Goal: Check status

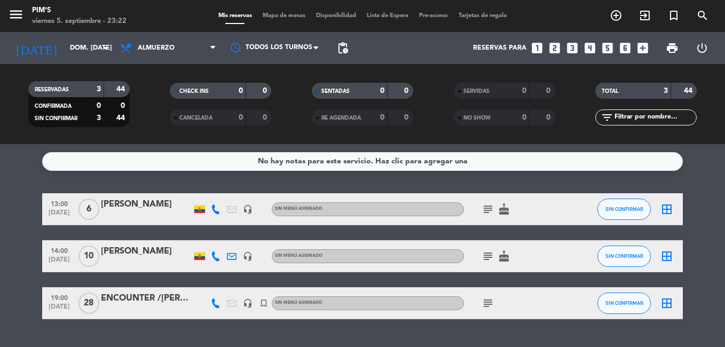
click at [65, 51] on input "dom. [DATE]" at bounding box center [110, 48] width 90 height 18
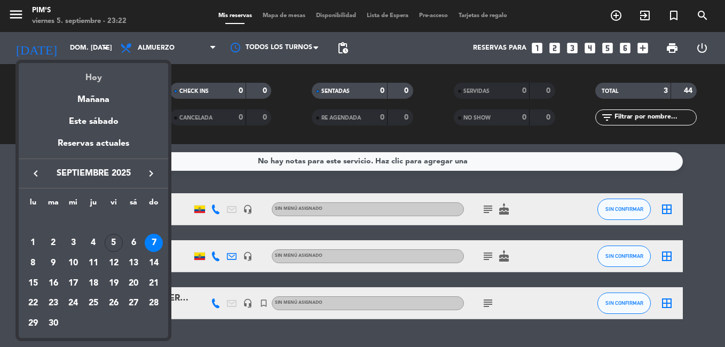
click at [91, 78] on div "Hoy" at bounding box center [94, 74] width 150 height 22
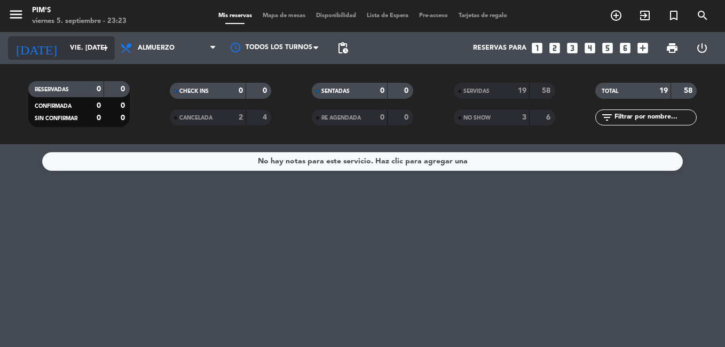
click at [85, 48] on input "vie. [DATE]" at bounding box center [110, 48] width 90 height 18
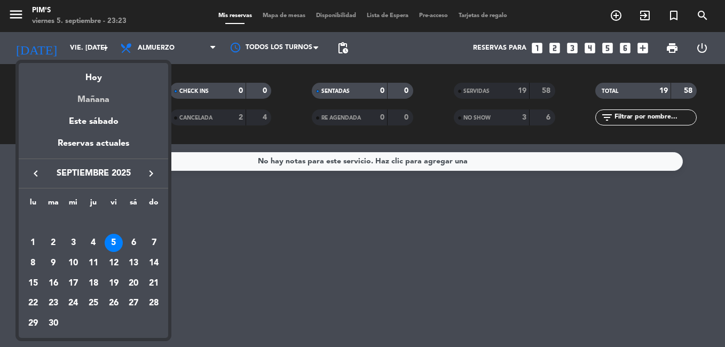
click at [110, 93] on div "Mañana" at bounding box center [94, 96] width 150 height 22
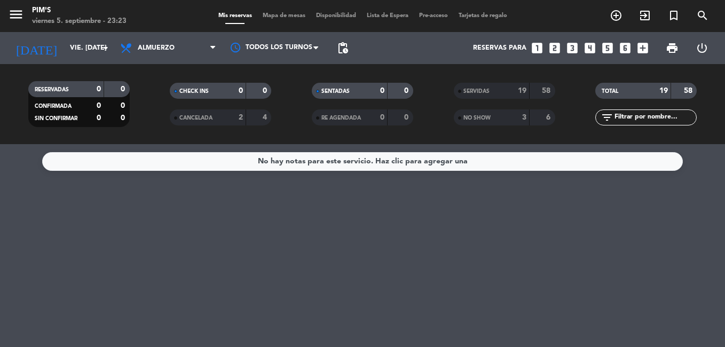
type input "sáb. [DATE]"
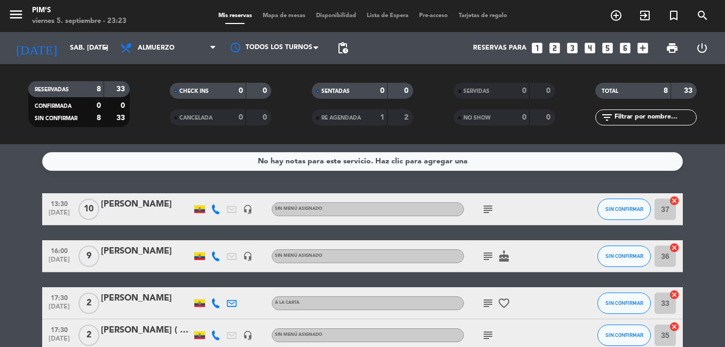
click at [485, 254] on icon "subject" at bounding box center [488, 256] width 13 height 13
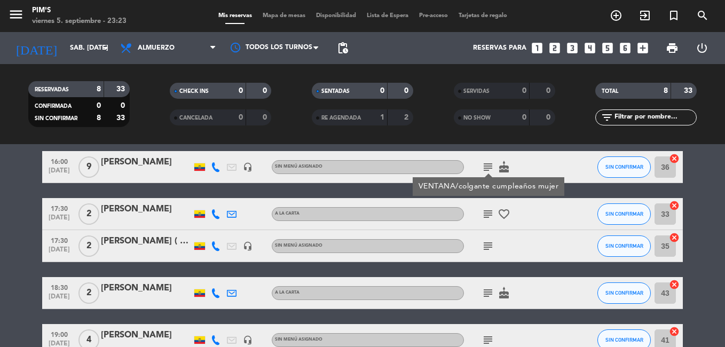
scroll to position [107, 0]
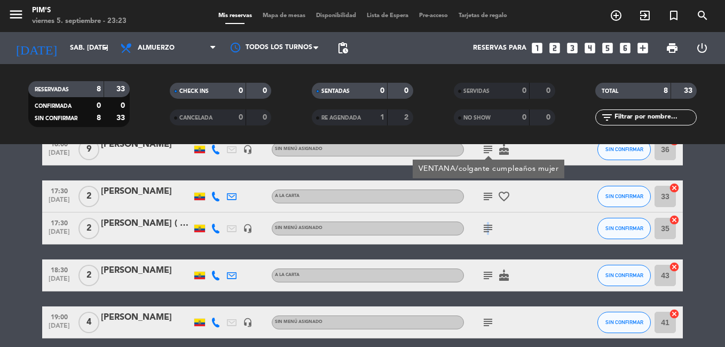
click at [486, 225] on icon "subject" at bounding box center [488, 228] width 13 height 13
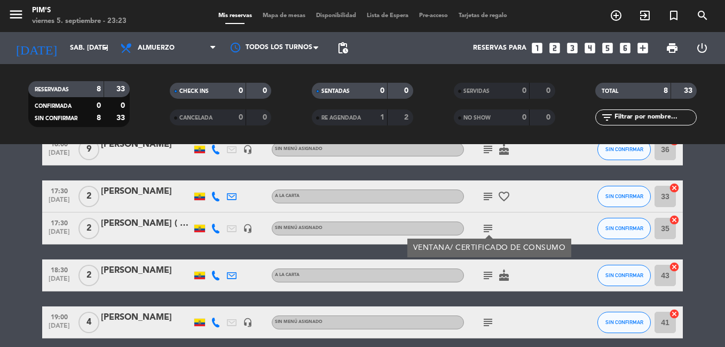
drag, startPoint x: 486, startPoint y: 225, endPoint x: 514, endPoint y: 229, distance: 28.0
click at [514, 229] on div "subject VENTANA/ CERTIFICADO DE CONSUMO" at bounding box center [512, 229] width 96 height 32
click at [164, 223] on div "[PERSON_NAME] ( PRACTICANTE COLABORADORA)" at bounding box center [146, 224] width 91 height 14
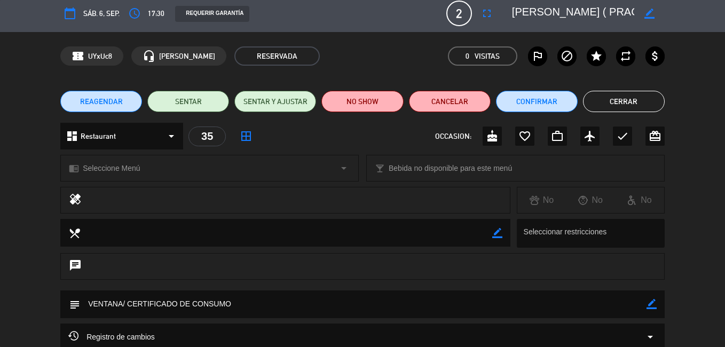
scroll to position [0, 0]
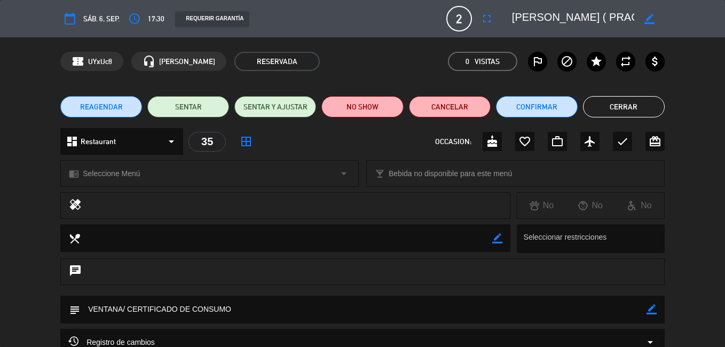
click at [624, 111] on button "Cerrar" at bounding box center [624, 106] width 82 height 21
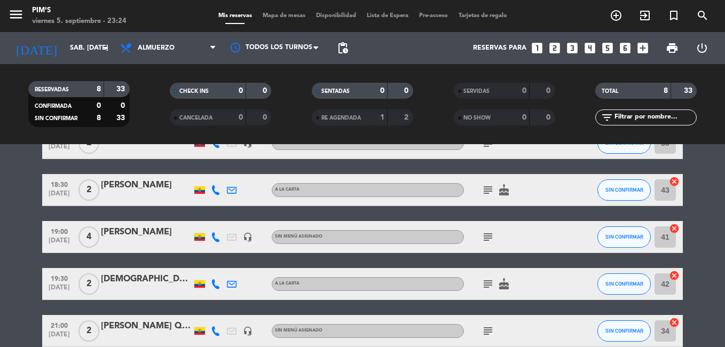
scroll to position [139, 0]
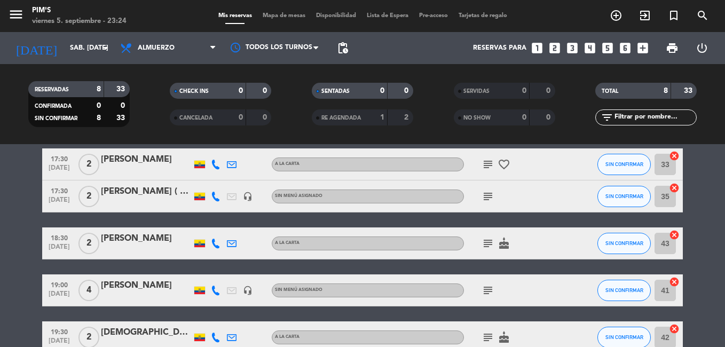
click at [132, 193] on div "[PERSON_NAME] ( PRACTICANTE COLABORADORA)" at bounding box center [146, 192] width 91 height 14
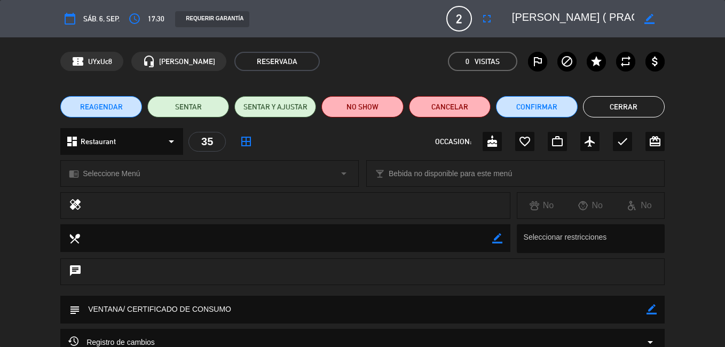
click at [629, 112] on button "Cerrar" at bounding box center [624, 106] width 82 height 21
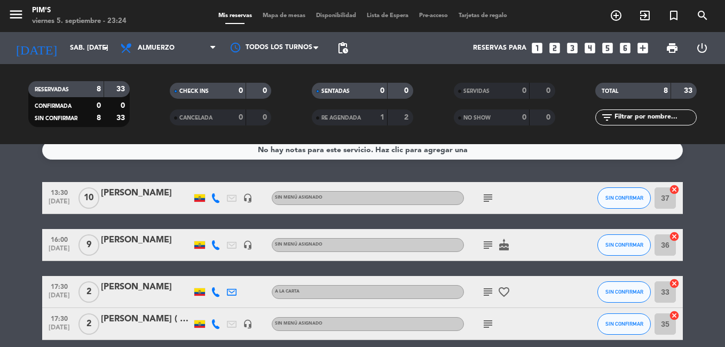
scroll to position [0, 0]
